Goal: Transaction & Acquisition: Purchase product/service

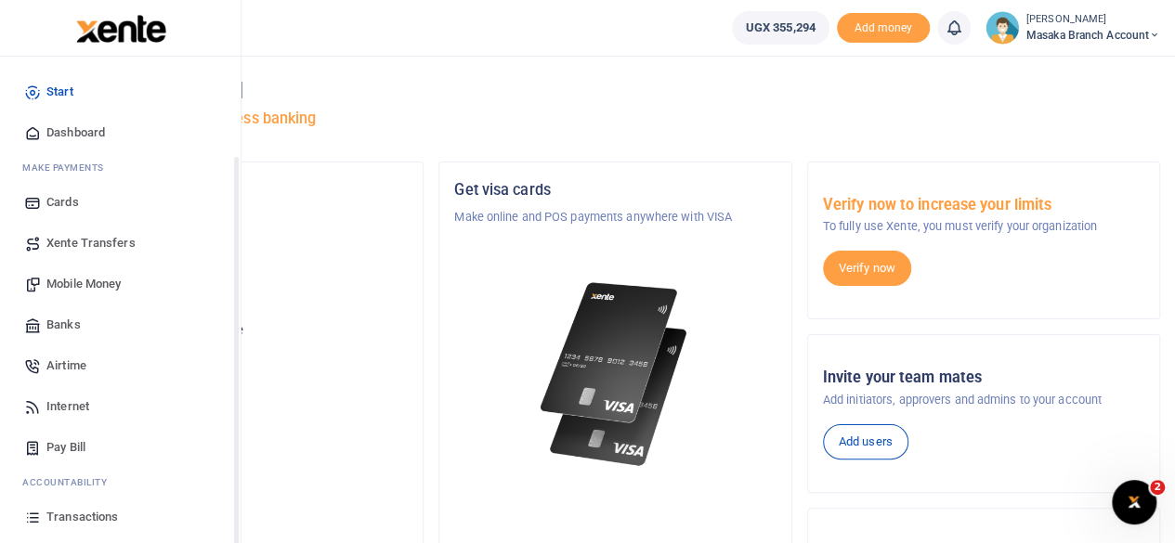
scroll to position [119, 0]
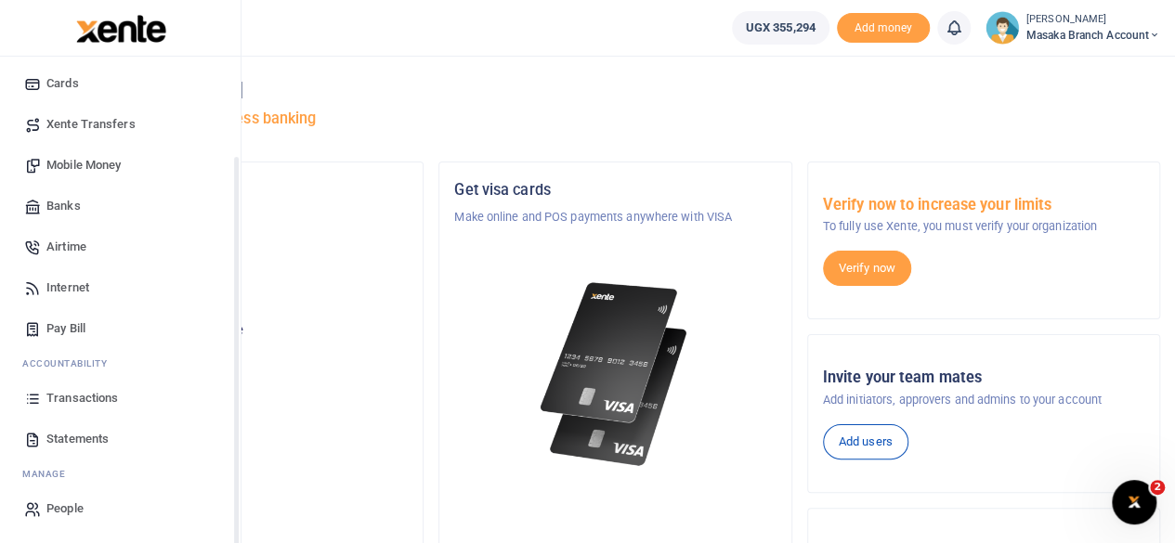
click at [234, 521] on div "Start Dashboard M ake Payments Cards Xente Transfers Mobile Money Banks Airtime…" at bounding box center [120, 241] width 240 height 606
click at [71, 338] on link "Pay Bill" at bounding box center [120, 328] width 211 height 41
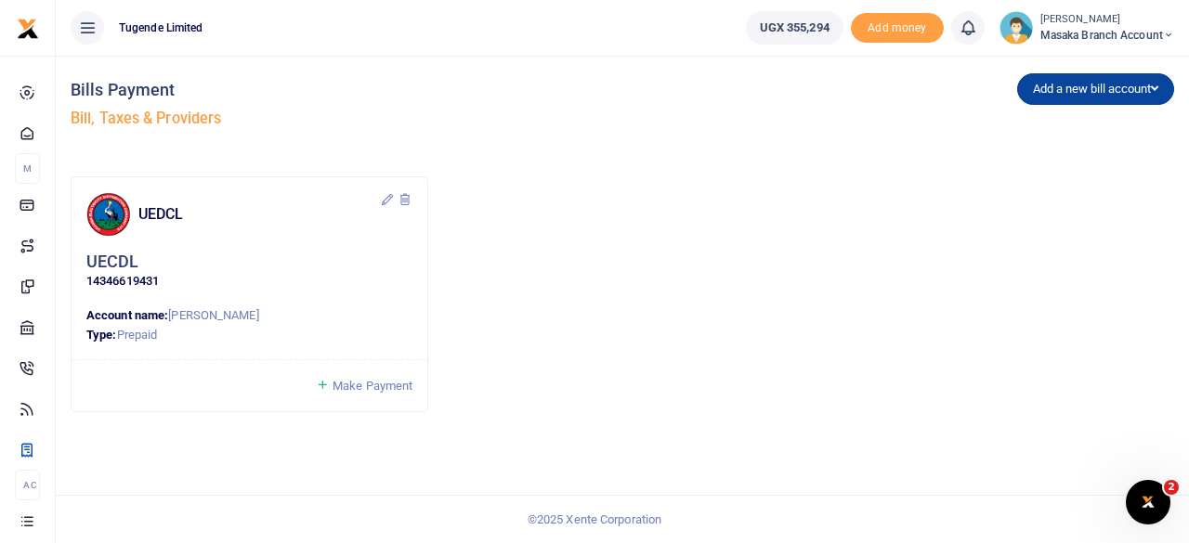
click at [1081, 97] on button "Add a new bill account" at bounding box center [1095, 89] width 157 height 32
click at [1050, 149] on link "NWSC" at bounding box center [1091, 154] width 147 height 26
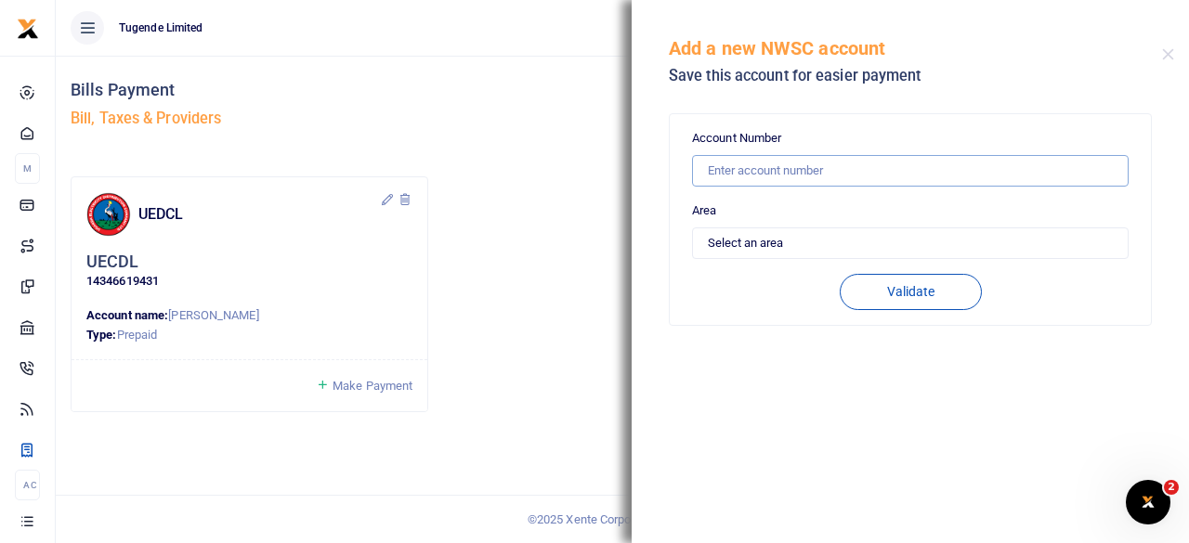
click at [882, 174] on input "text" at bounding box center [910, 171] width 436 height 32
type input "10710246"
click at [836, 227] on select "Select an area Kampala Iganga Jinja Lugazi Others" at bounding box center [910, 243] width 436 height 32
select select "OTHERS"
click at [692, 227] on select "Select an area Kampala Iganga Jinja Lugazi Others" at bounding box center [910, 243] width 436 height 32
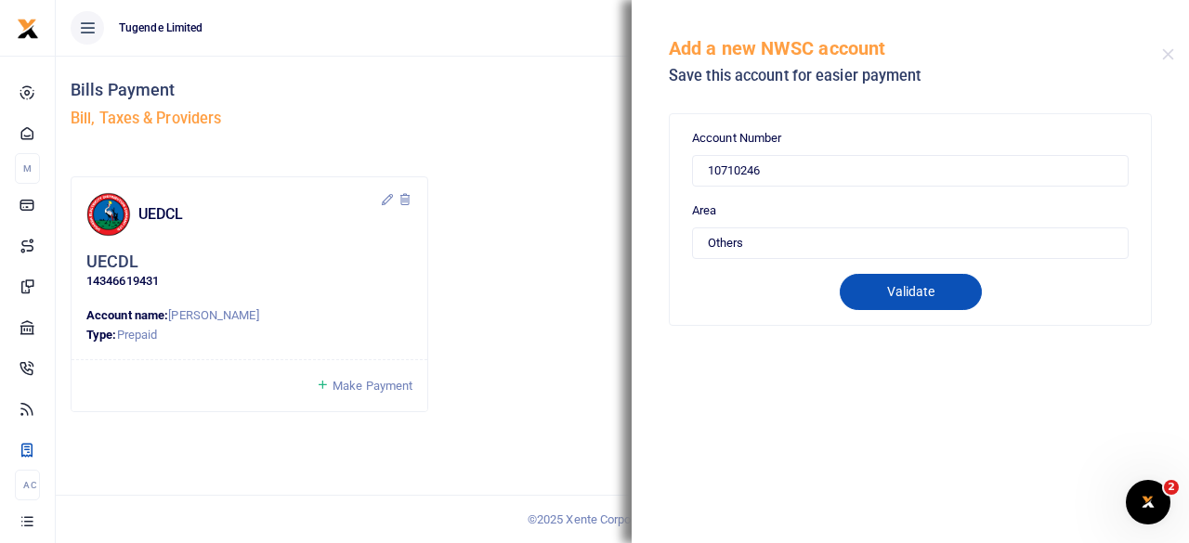
click at [942, 279] on button "Validate" at bounding box center [910, 292] width 142 height 36
click at [1169, 52] on button "Close" at bounding box center [1168, 54] width 12 height 12
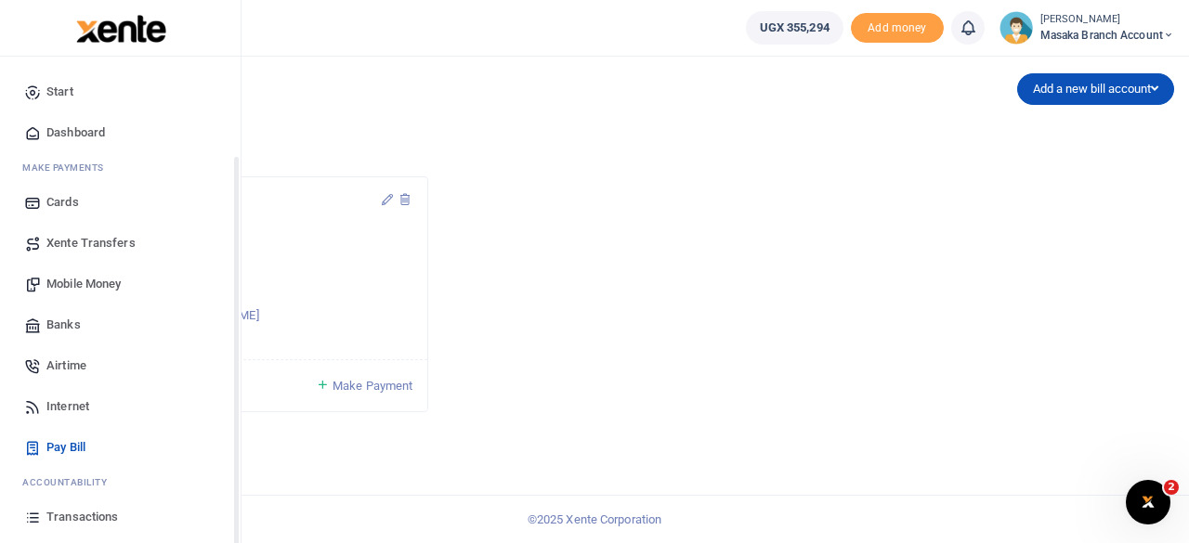
scroll to position [119, 0]
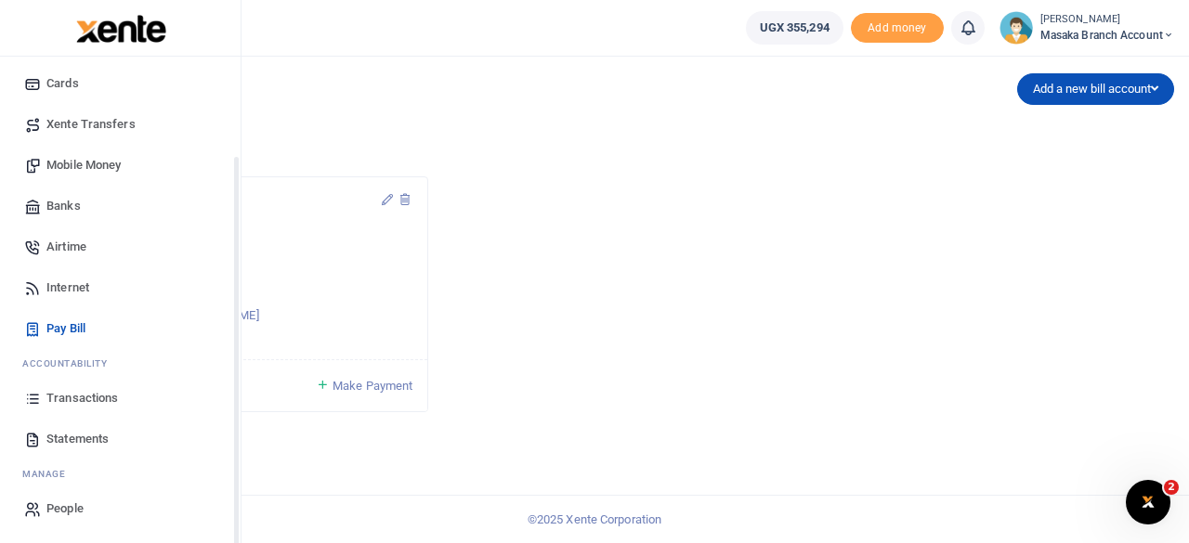
click at [234, 516] on div "Start Dashboard M ake Payments Cards Xente Transfers Mobile Money Banks Airtime…" at bounding box center [120, 241] width 240 height 606
click at [80, 441] on span "Statements" at bounding box center [77, 439] width 62 height 19
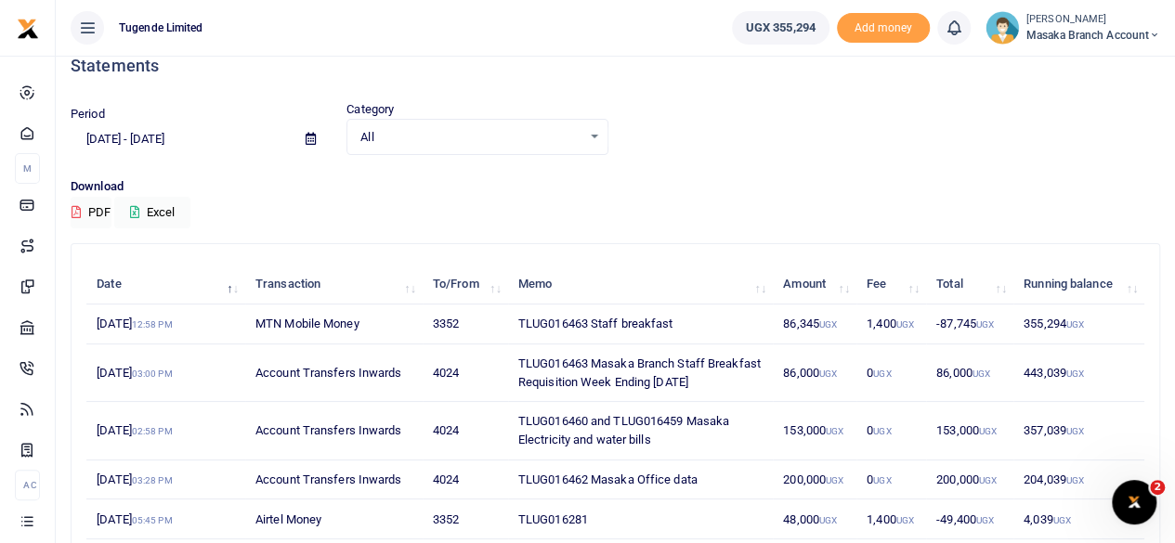
scroll to position [37, 0]
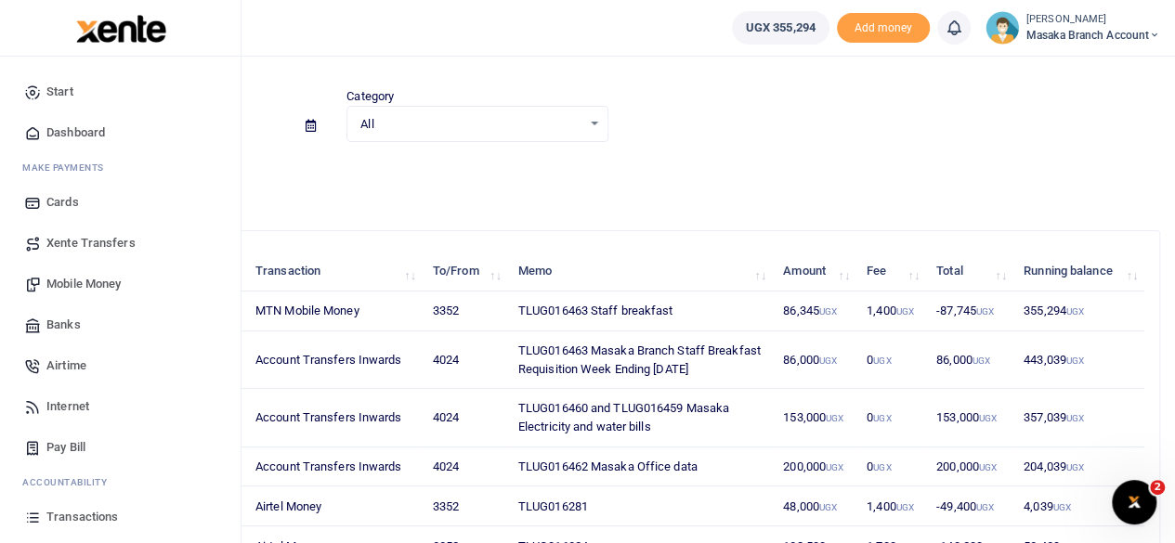
click at [103, 514] on span "Transactions" at bounding box center [81, 517] width 71 height 19
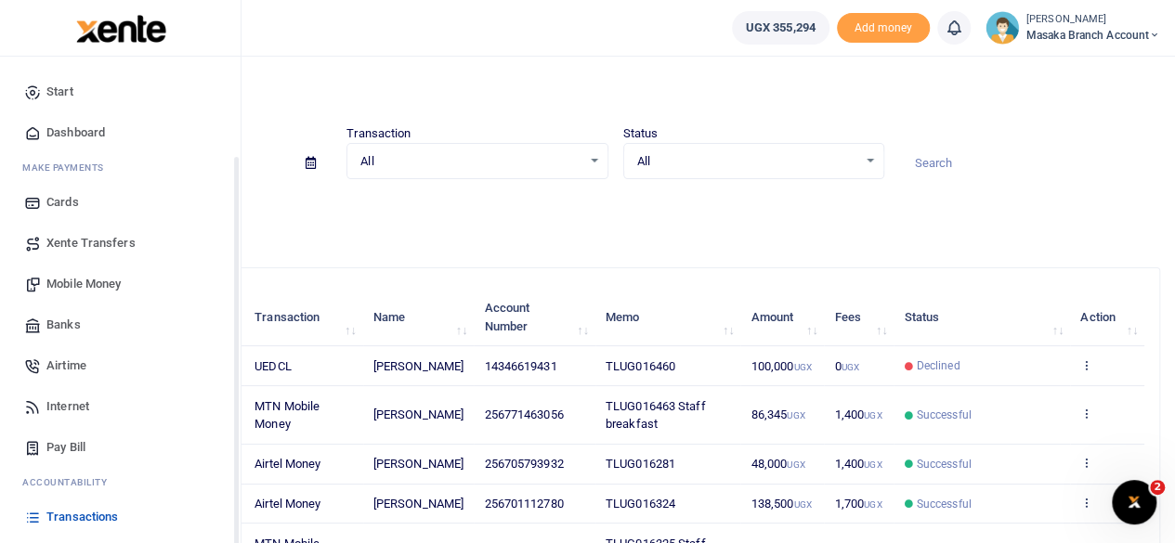
scroll to position [119, 0]
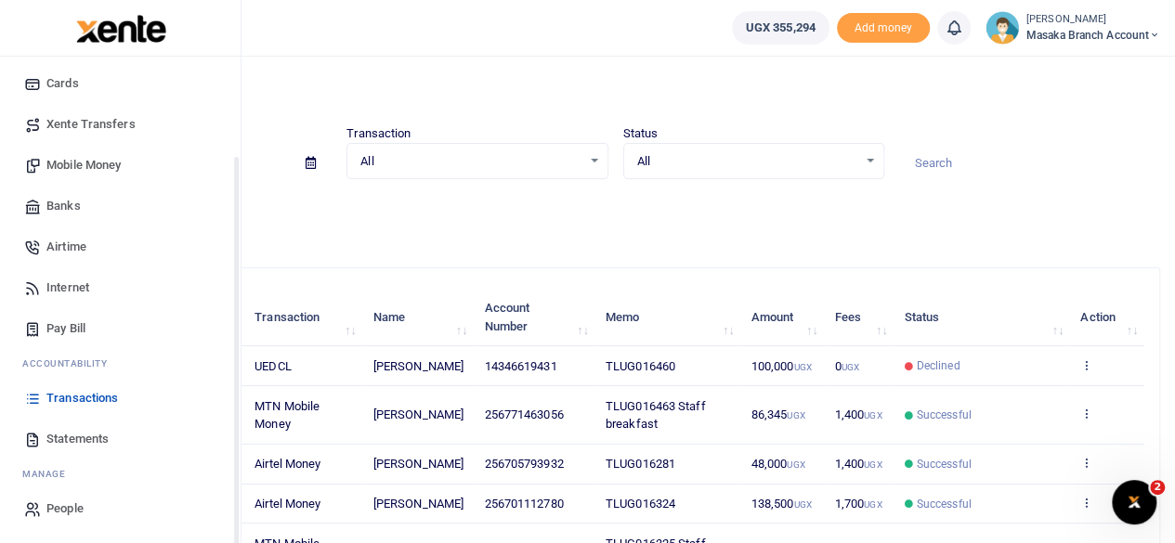
click at [235, 502] on div "Start Dashboard M ake Payments Cards Xente Transfers Mobile Money Banks Airtime…" at bounding box center [120, 241] width 240 height 606
click at [103, 444] on span "Statements" at bounding box center [77, 439] width 62 height 19
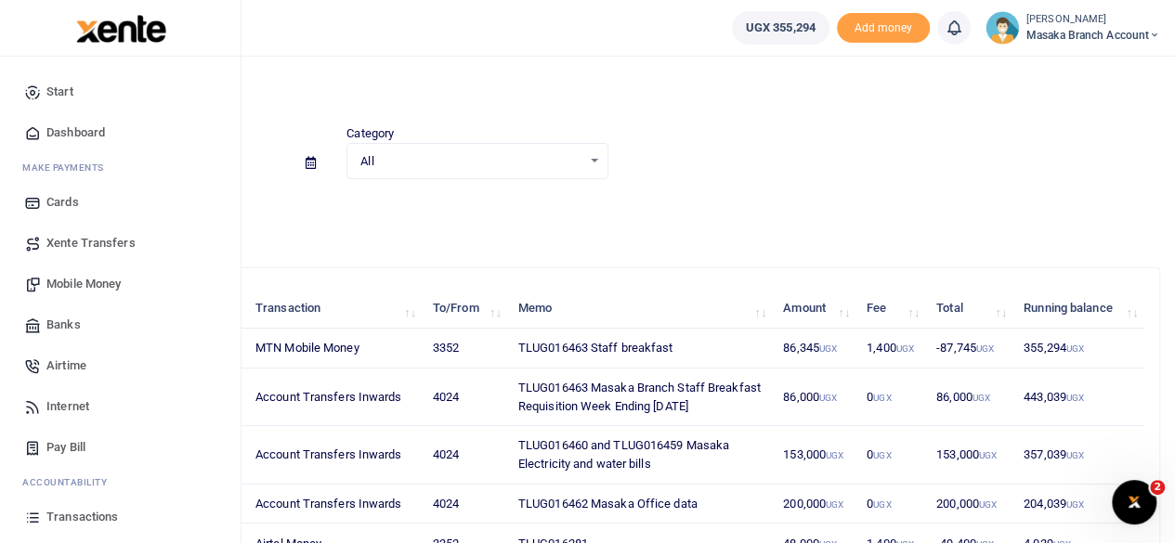
click at [71, 441] on span "Pay Bill" at bounding box center [65, 447] width 39 height 19
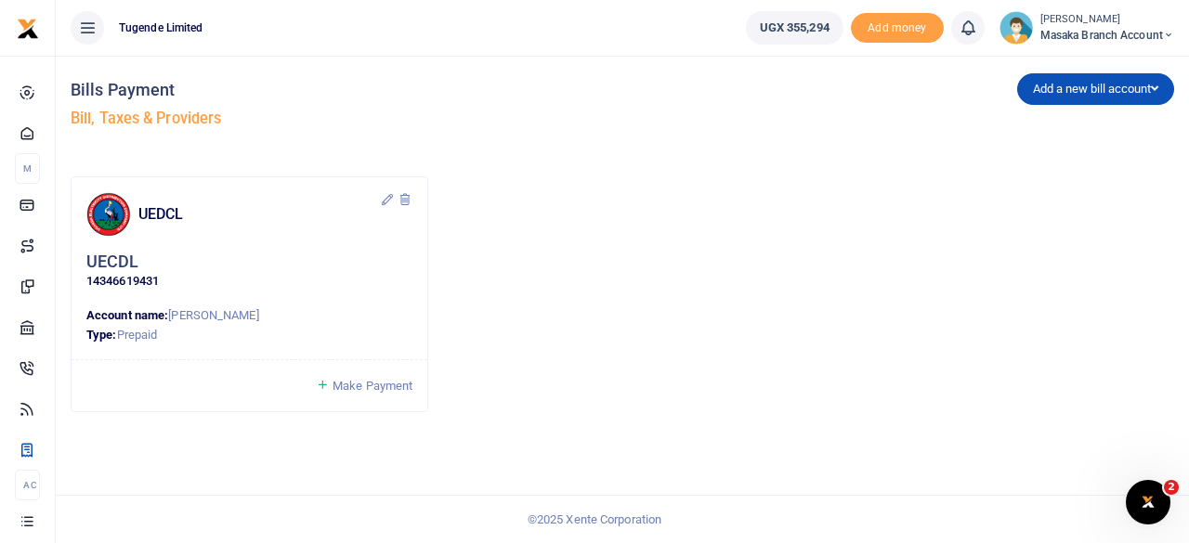
click at [375, 383] on span "Make Payment" at bounding box center [372, 386] width 80 height 14
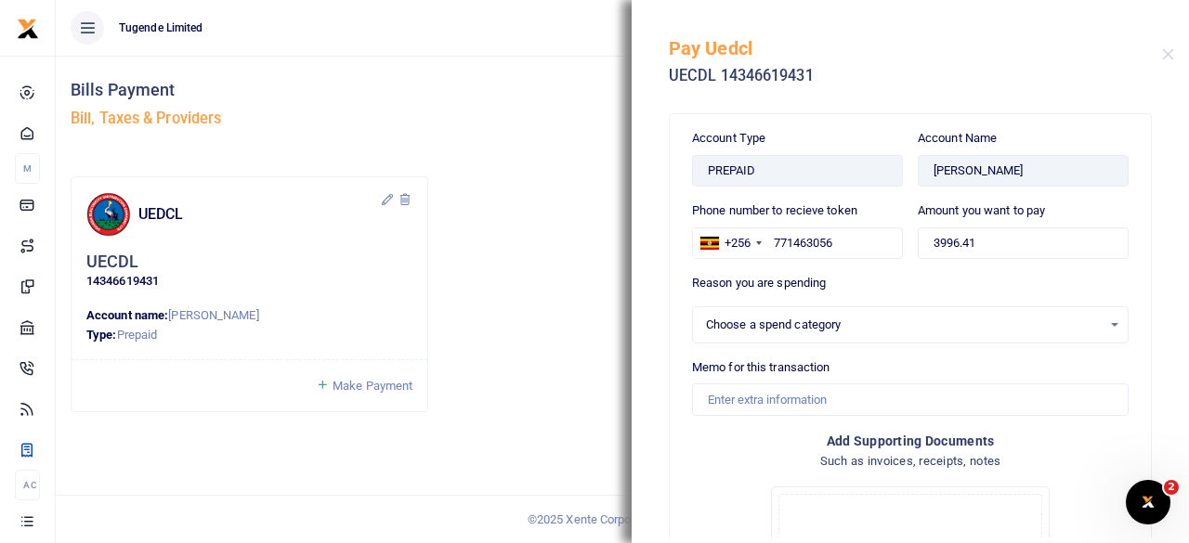
select select
click at [1006, 239] on input "3996.41" at bounding box center [1022, 243] width 211 height 32
type input "3"
type input "93,000"
click at [800, 331] on div "Select an option" at bounding box center [904, 325] width 396 height 19
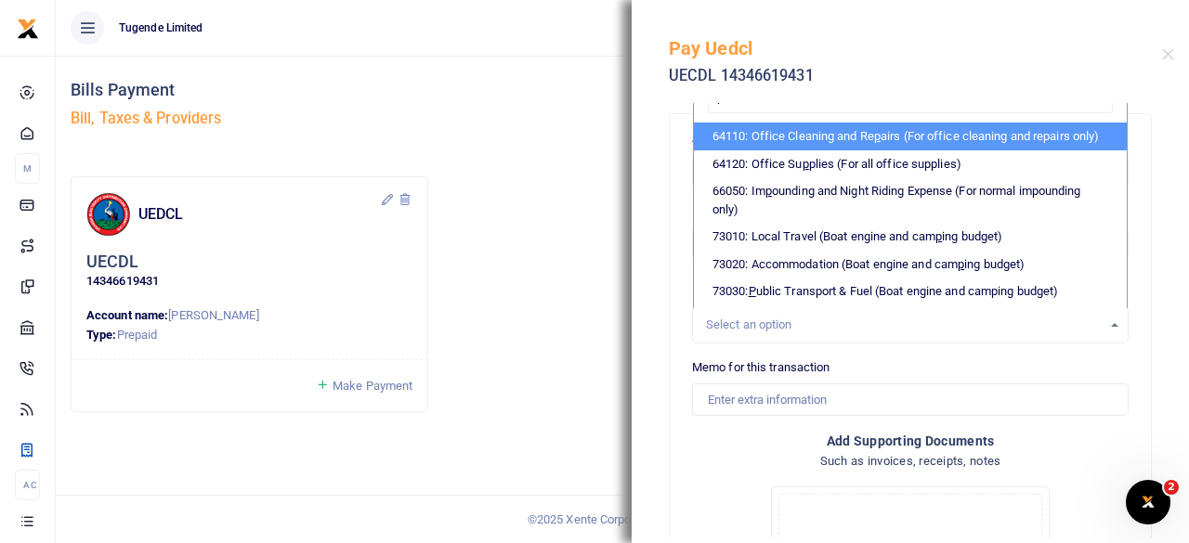
type input "po"
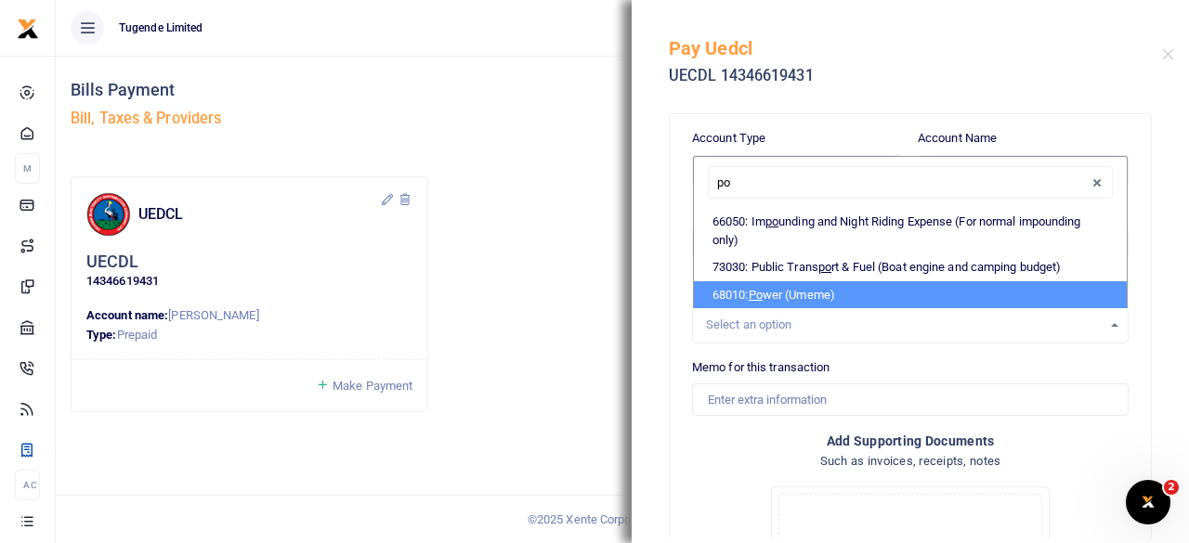
click at [803, 294] on li "68010: Po wer (Umeme)" at bounding box center [910, 295] width 433 height 28
select select "39"
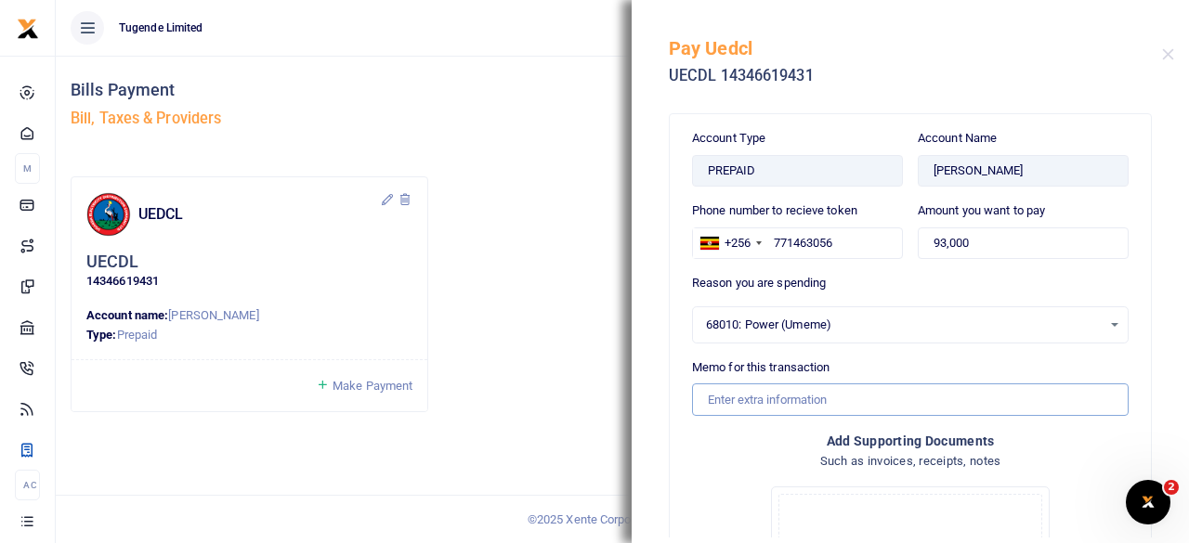
click at [786, 391] on input "Memo for this transaction" at bounding box center [910, 399] width 436 height 32
type input "TLUG016460"
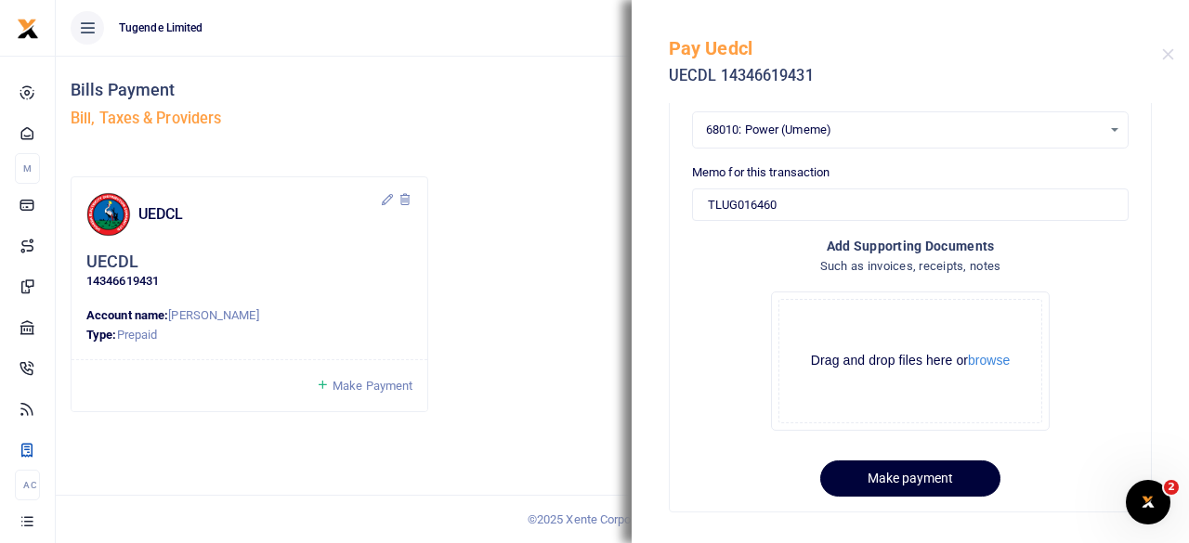
click at [954, 466] on button "Make payment" at bounding box center [910, 479] width 180 height 36
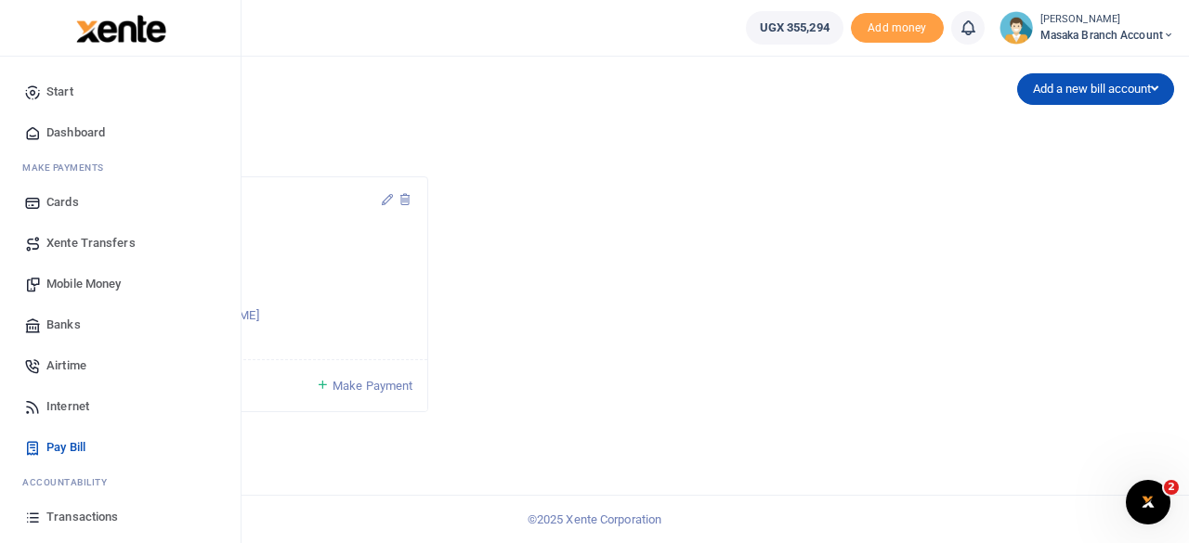
click at [121, 507] on link "Transactions" at bounding box center [120, 517] width 211 height 41
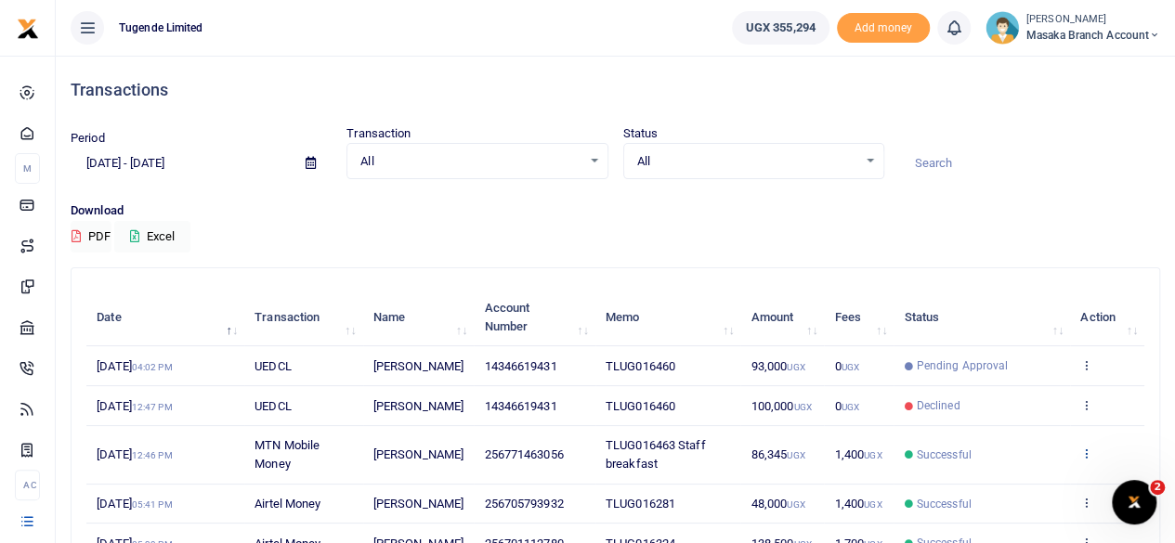
click at [1086, 460] on icon at bounding box center [1086, 453] width 12 height 13
click at [1005, 397] on link "View details" at bounding box center [1018, 384] width 147 height 26
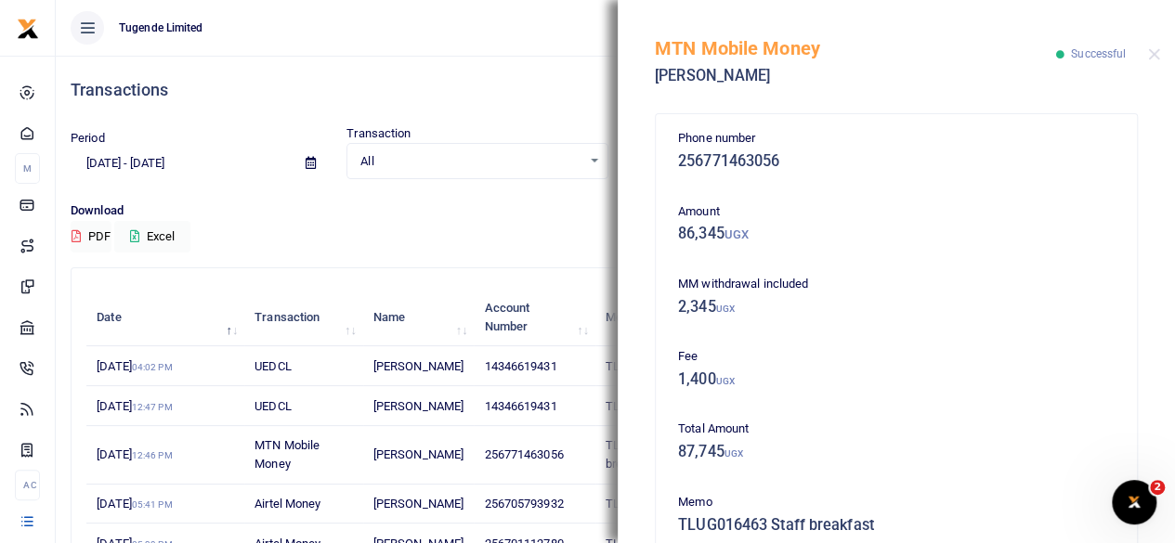
scroll to position [384, 0]
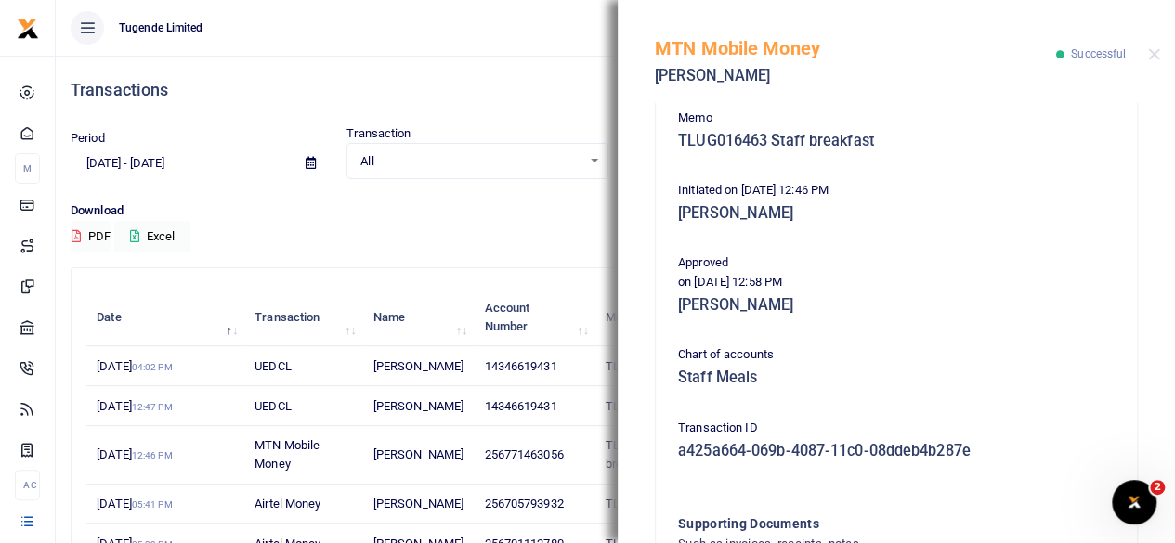
drag, startPoint x: 1163, startPoint y: 488, endPoint x: 1163, endPoint y: 502, distance: 13.9
click at [1163, 502] on body "Start Dashboard M ake Payments Cards Xente Transfers Mobile Money Banks Airtime…" at bounding box center [587, 490] width 1175 height 981
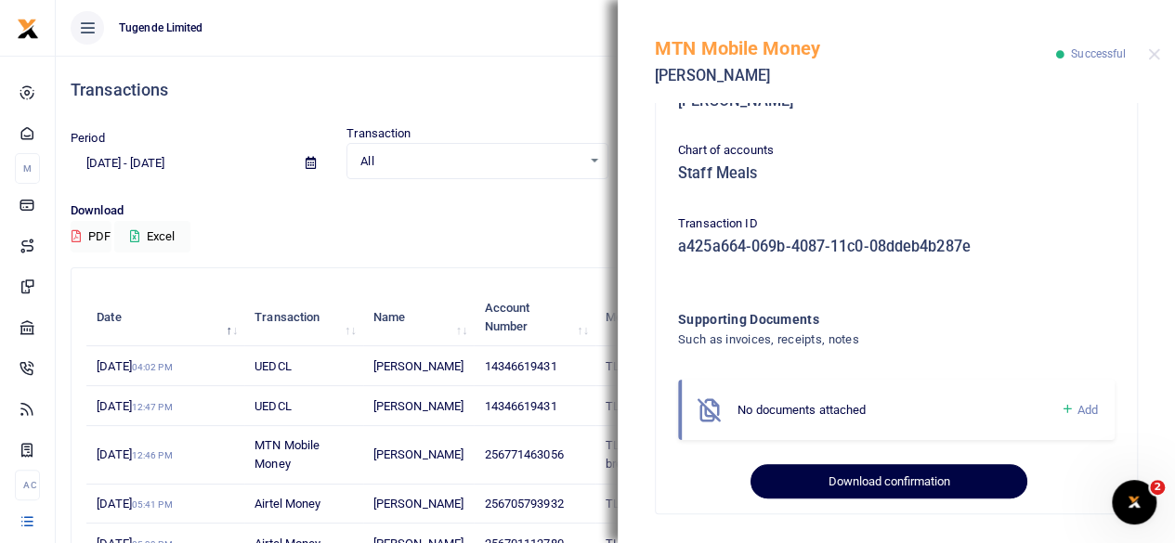
click at [917, 487] on button "Download confirmation" at bounding box center [888, 481] width 276 height 35
